Goal: Check status: Check status

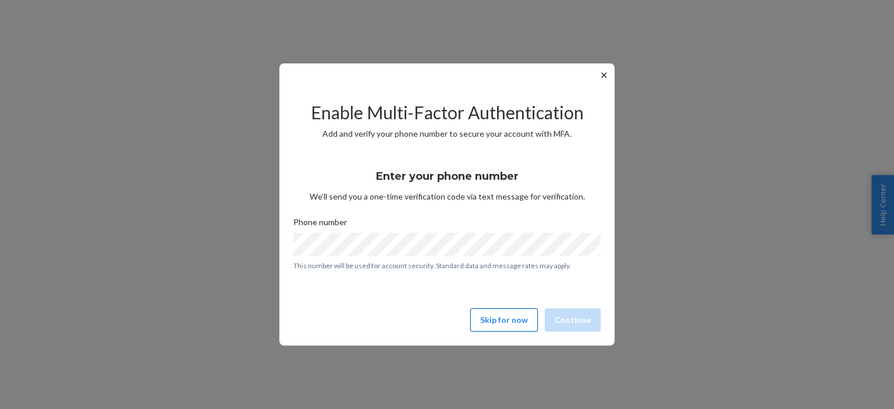
click at [507, 321] on button "Skip for now" at bounding box center [504, 320] width 68 height 23
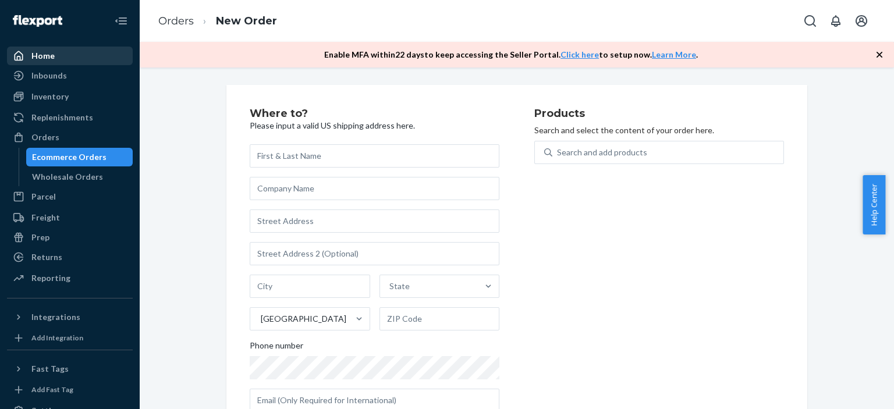
click at [87, 52] on div "Home" at bounding box center [69, 56] width 123 height 16
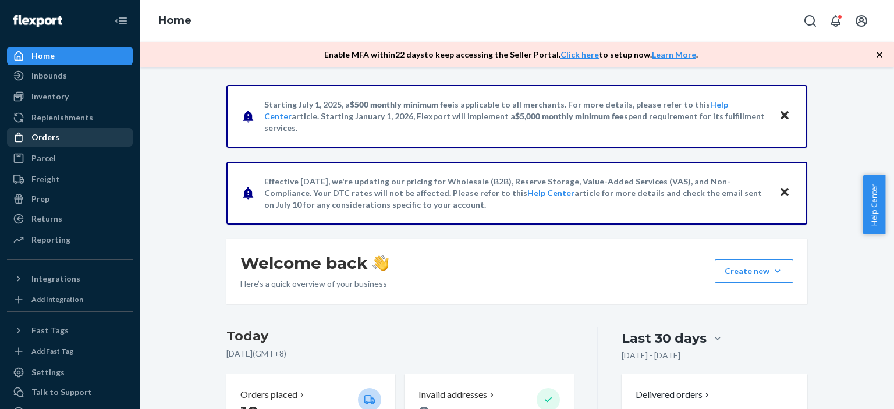
click at [86, 137] on div "Orders" at bounding box center [69, 137] width 123 height 16
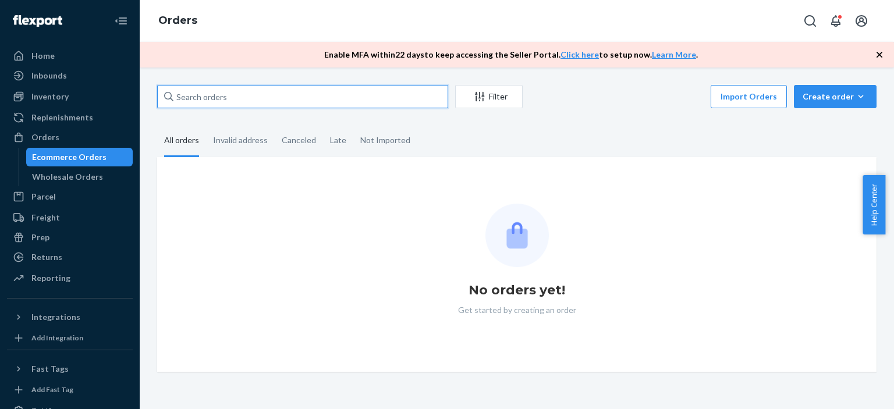
click at [193, 97] on input "text" at bounding box center [302, 96] width 291 height 23
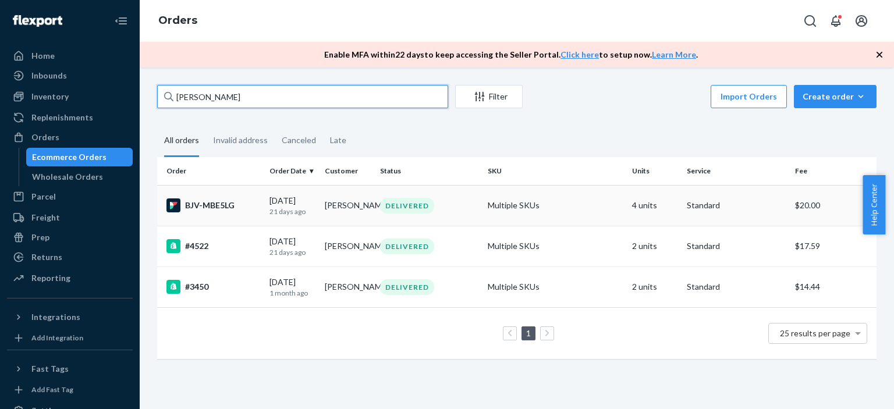
type input "[PERSON_NAME]"
click at [452, 209] on div "DELIVERED" at bounding box center [429, 206] width 103 height 16
